Goal: Register for event/course

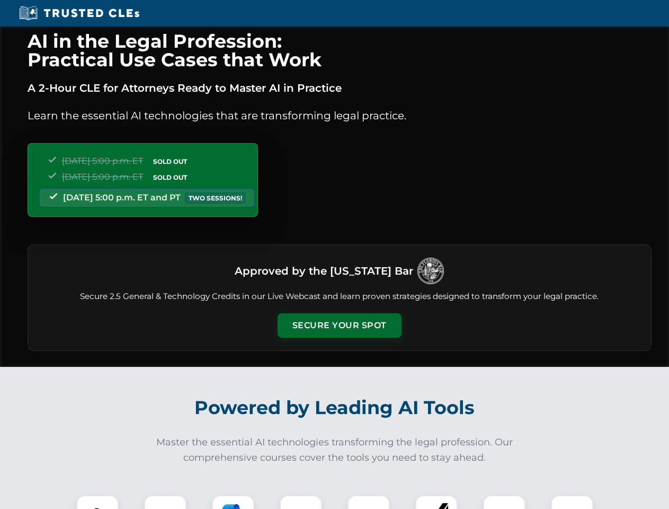
click at [339, 325] on button "Secure Your Spot" at bounding box center [340, 325] width 124 height 24
click at [98, 502] on img at bounding box center [97, 516] width 31 height 31
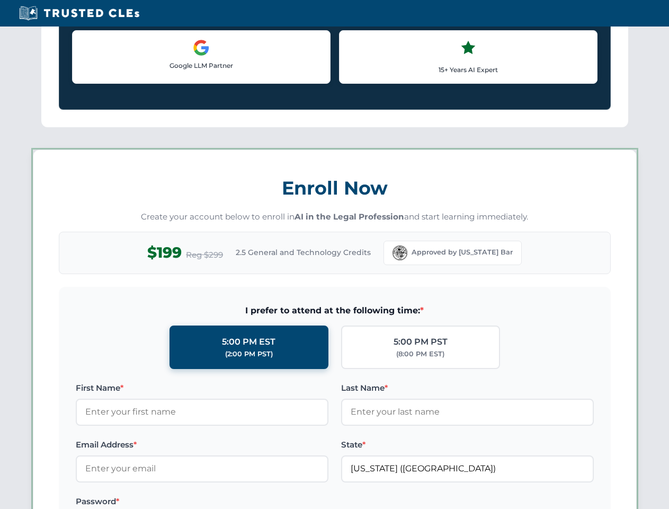
click at [233, 502] on label "Password *" at bounding box center [202, 501] width 253 height 13
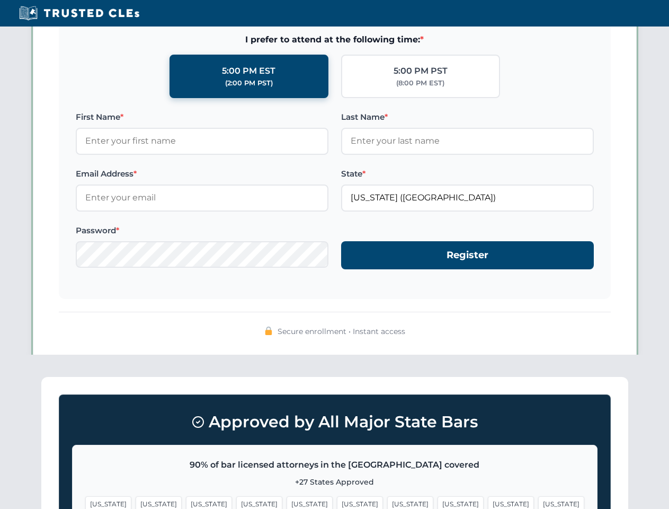
click at [488, 502] on span "[US_STATE]" at bounding box center [511, 503] width 46 height 15
